Goal: Transaction & Acquisition: Book appointment/travel/reservation

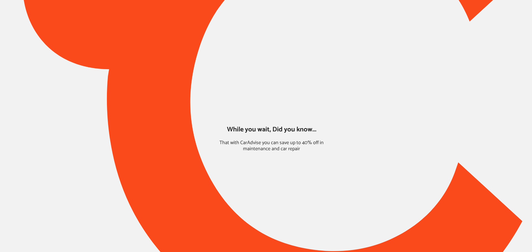
type input "*****"
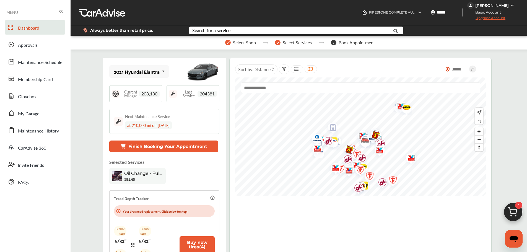
click at [194, 146] on button "Finish Booking Your Appointment" at bounding box center [163, 147] width 109 height 12
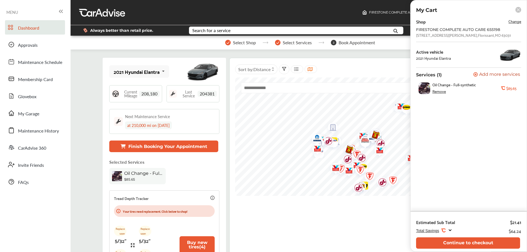
click at [450, 244] on button "Continue to checkout" at bounding box center [468, 243] width 104 height 11
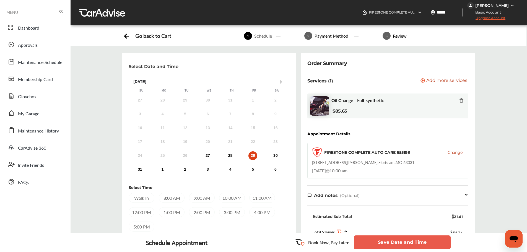
click at [450, 153] on span "Change" at bounding box center [455, 153] width 15 height 6
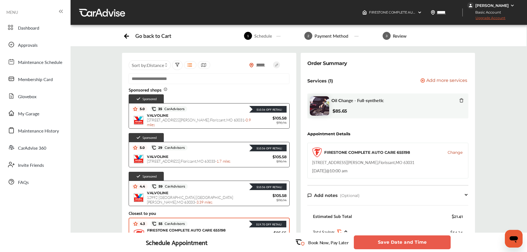
click at [214, 108] on div "$10.56 Off Retail!" at bounding box center [236, 108] width 99 height 7
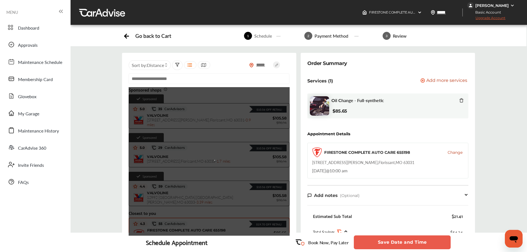
click at [372, 163] on div "[STREET_ADDRESS][PERSON_NAME]" at bounding box center [363, 163] width 102 height 6
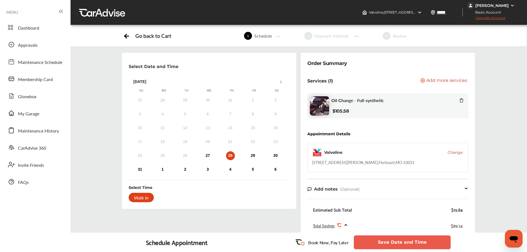
drag, startPoint x: 372, startPoint y: 163, endPoint x: 376, endPoint y: 149, distance: 14.5
click at [376, 149] on div "Valvoline Change" at bounding box center [388, 153] width 152 height 10
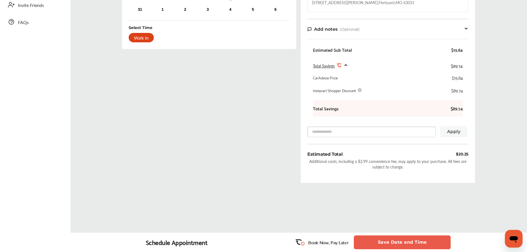
scroll to position [49, 0]
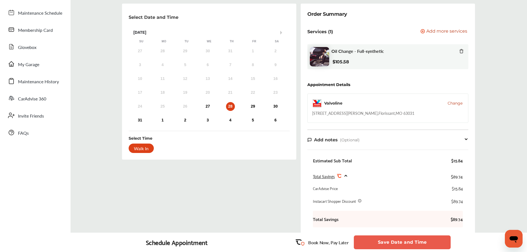
click at [335, 114] on div "[STREET_ADDRESS][PERSON_NAME] , [GEOGRAPHIC_DATA] , MO 63031" at bounding box center [363, 113] width 102 height 6
copy div "[STREET_ADDRESS][PERSON_NAME] , [GEOGRAPHIC_DATA] , MO 63031"
click at [254, 101] on div "27 28 29 30 31 1 2 3 4 5 6 7 8 9 10 11 12 13 14 15 16 17 18 19 20 21 22 23 24 2…" at bounding box center [208, 86] width 158 height 80
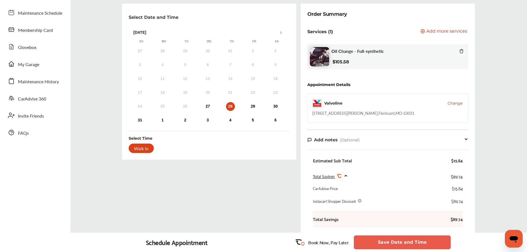
click at [257, 108] on div "29" at bounding box center [253, 106] width 9 height 9
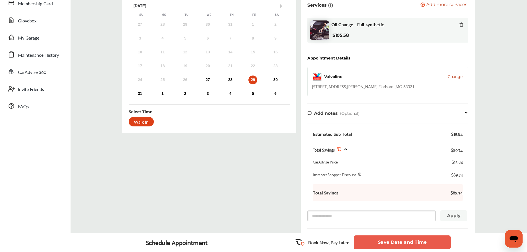
scroll to position [0, 0]
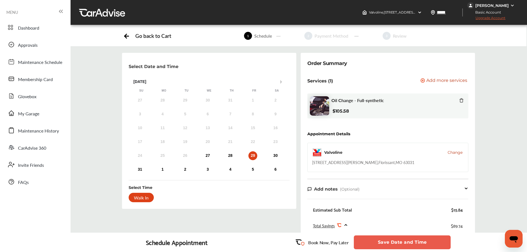
drag, startPoint x: 431, startPoint y: 242, endPoint x: 431, endPoint y: 238, distance: 3.9
click at [431, 242] on button "Save Date and Time" at bounding box center [402, 243] width 97 height 14
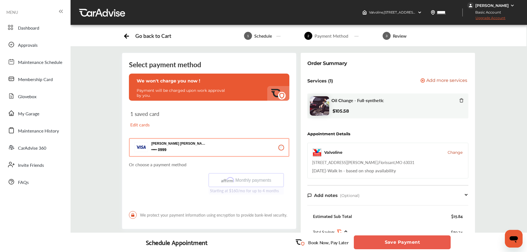
click at [413, 241] on button "Save Payment" at bounding box center [402, 243] width 97 height 14
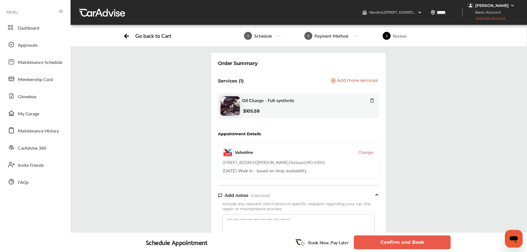
click at [414, 241] on button "Confirm and Book" at bounding box center [402, 243] width 97 height 14
